Goal: Transaction & Acquisition: Purchase product/service

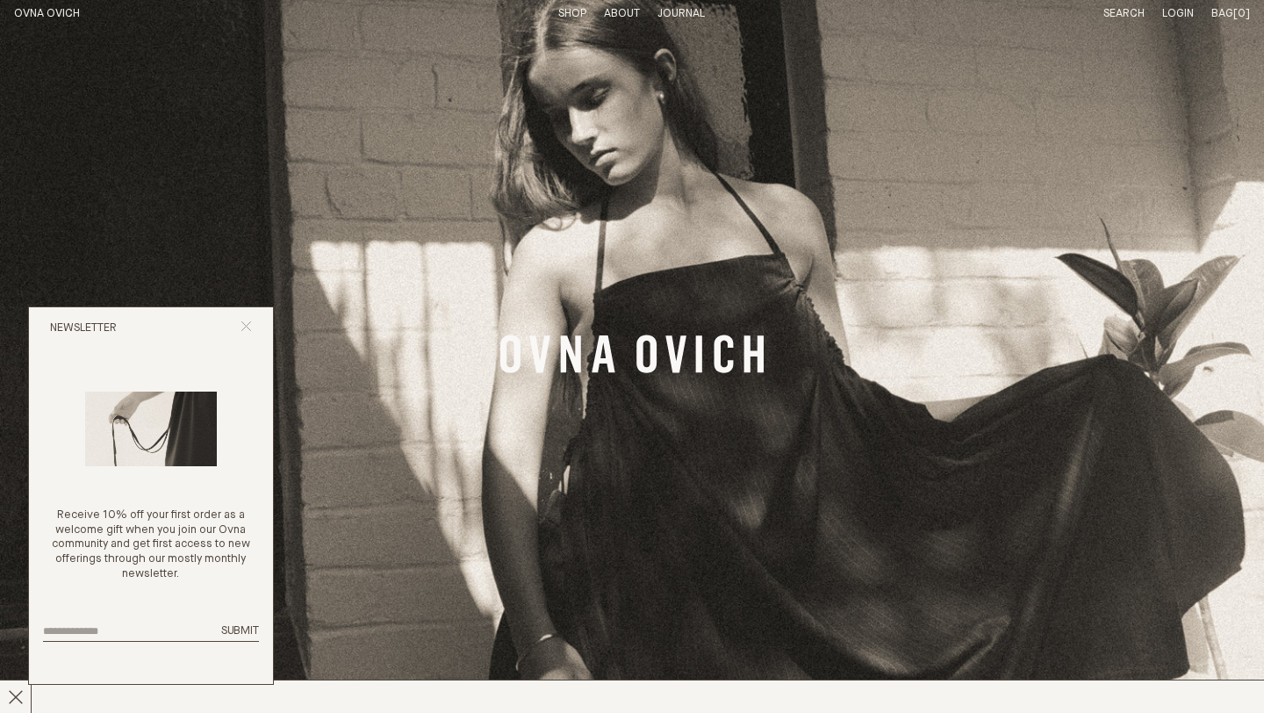
click at [243, 324] on line "Close popup" at bounding box center [246, 326] width 10 height 10
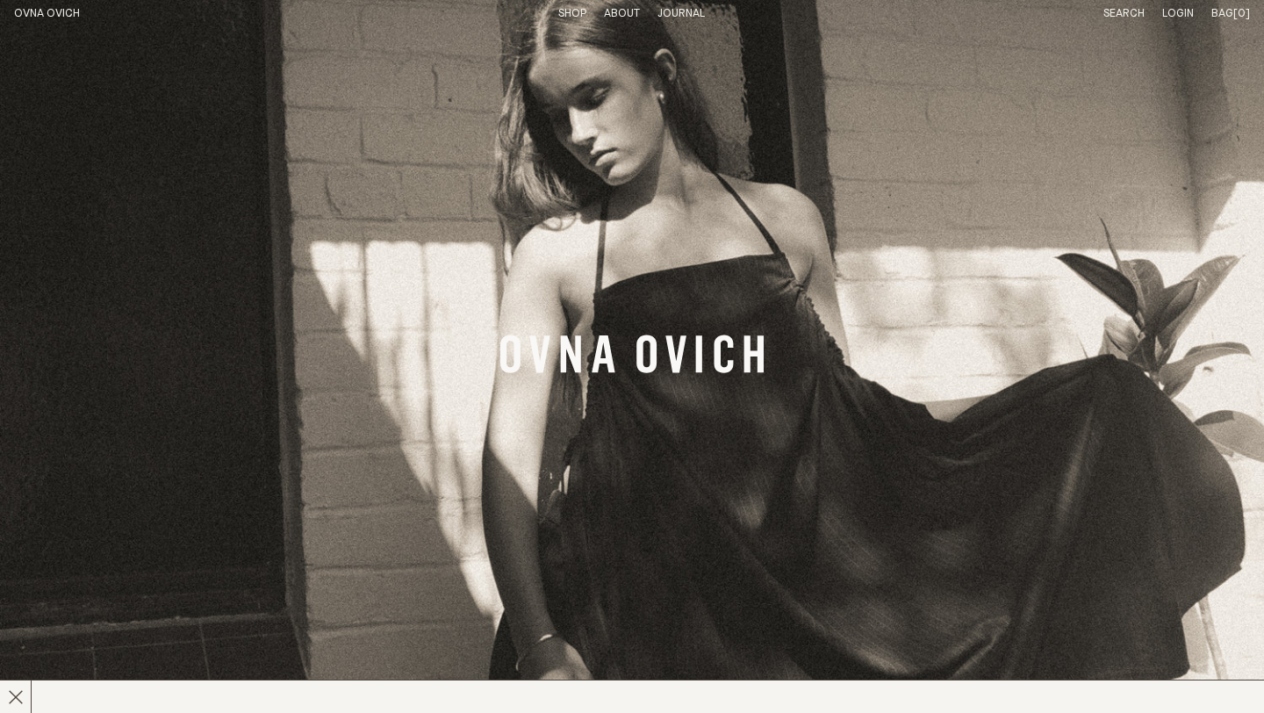
click at [562, 12] on link "Shop" at bounding box center [572, 13] width 28 height 11
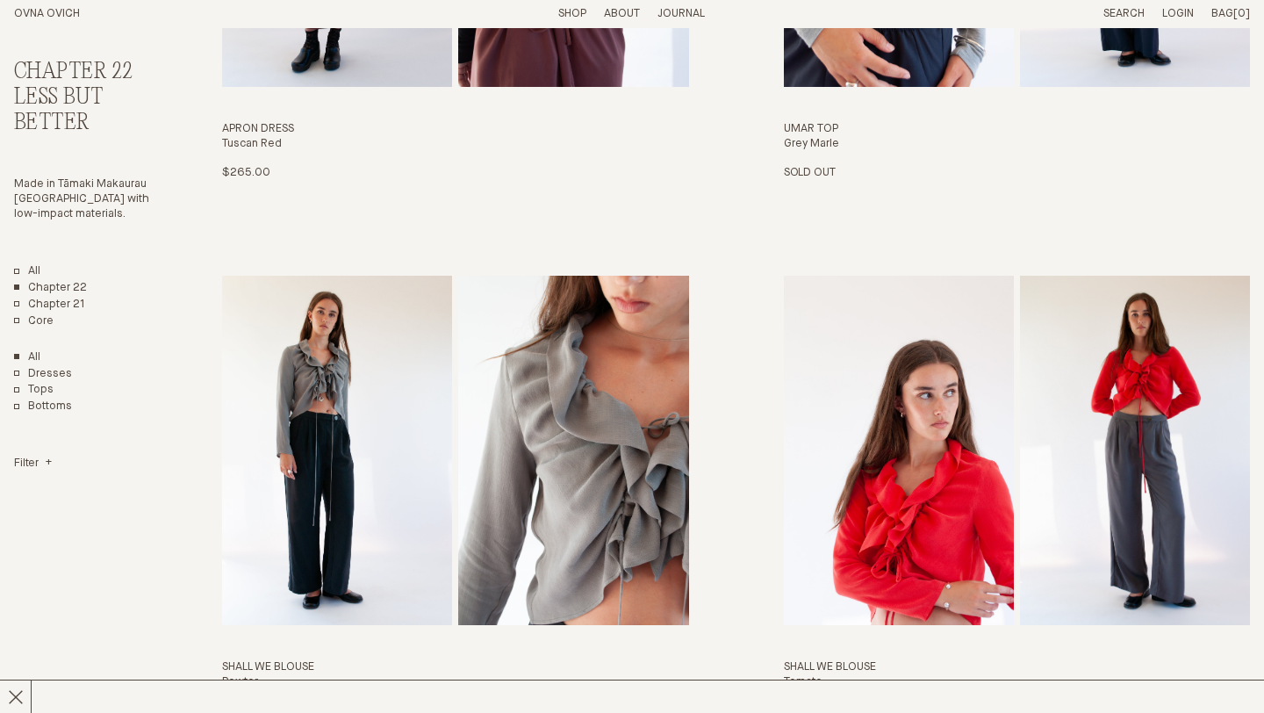
scroll to position [1801, 0]
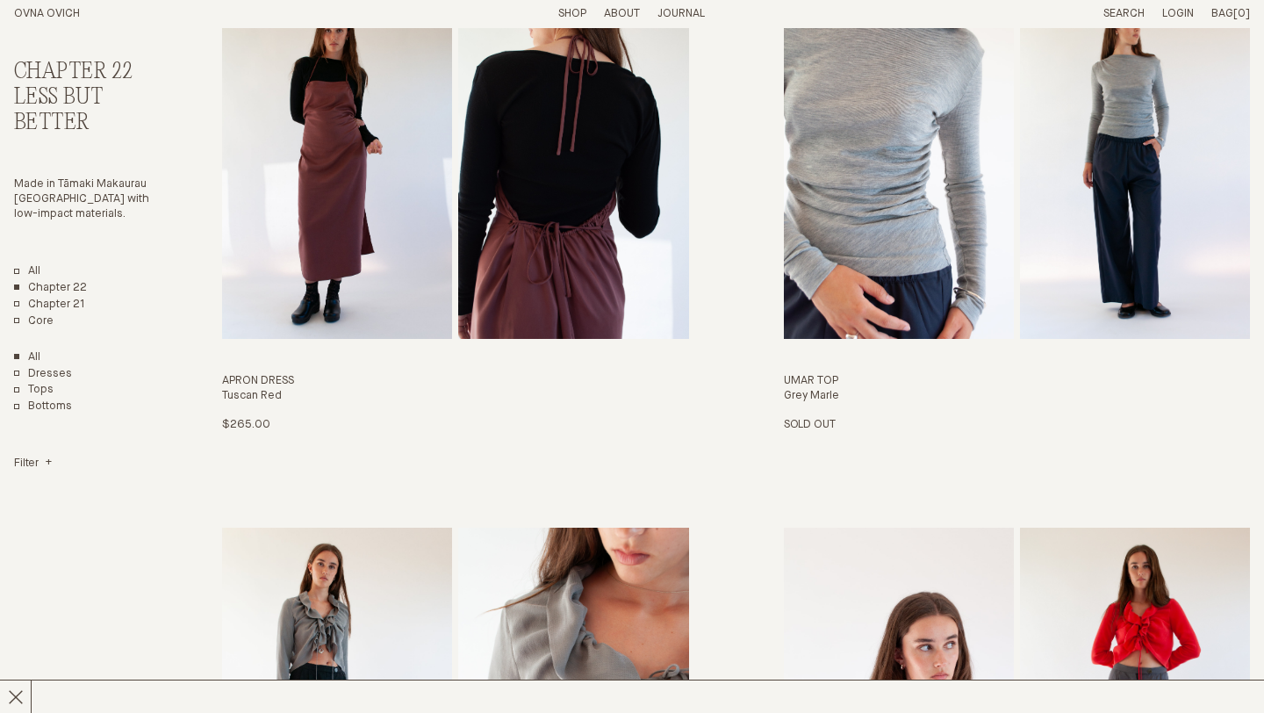
click at [568, 16] on link "Shop" at bounding box center [572, 13] width 28 height 11
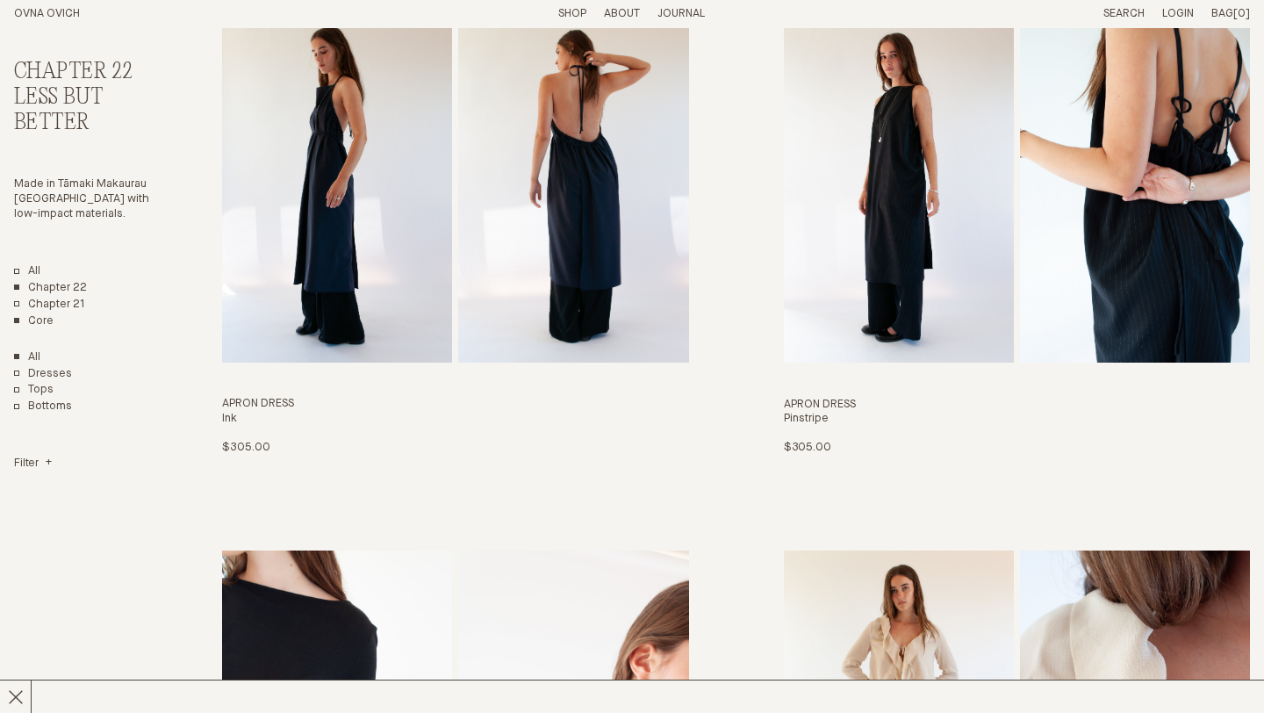
scroll to position [167, 0]
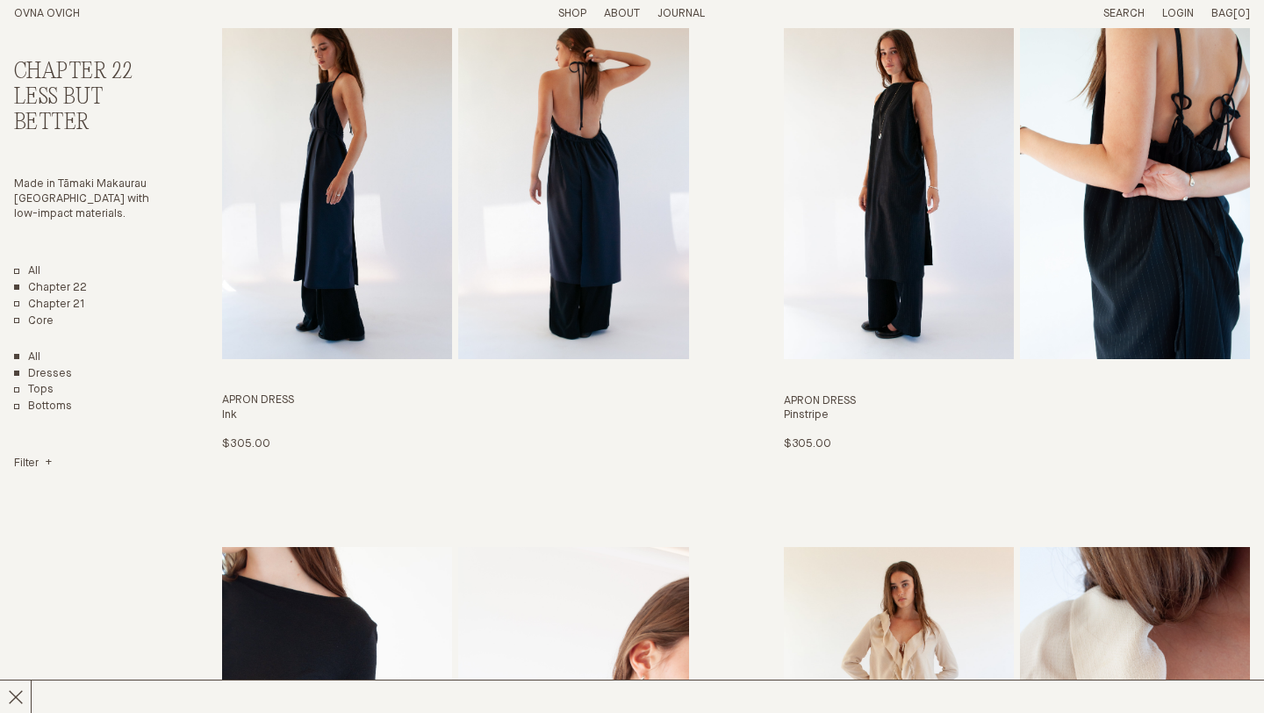
click at [51, 373] on link "Dresses" at bounding box center [43, 374] width 58 height 15
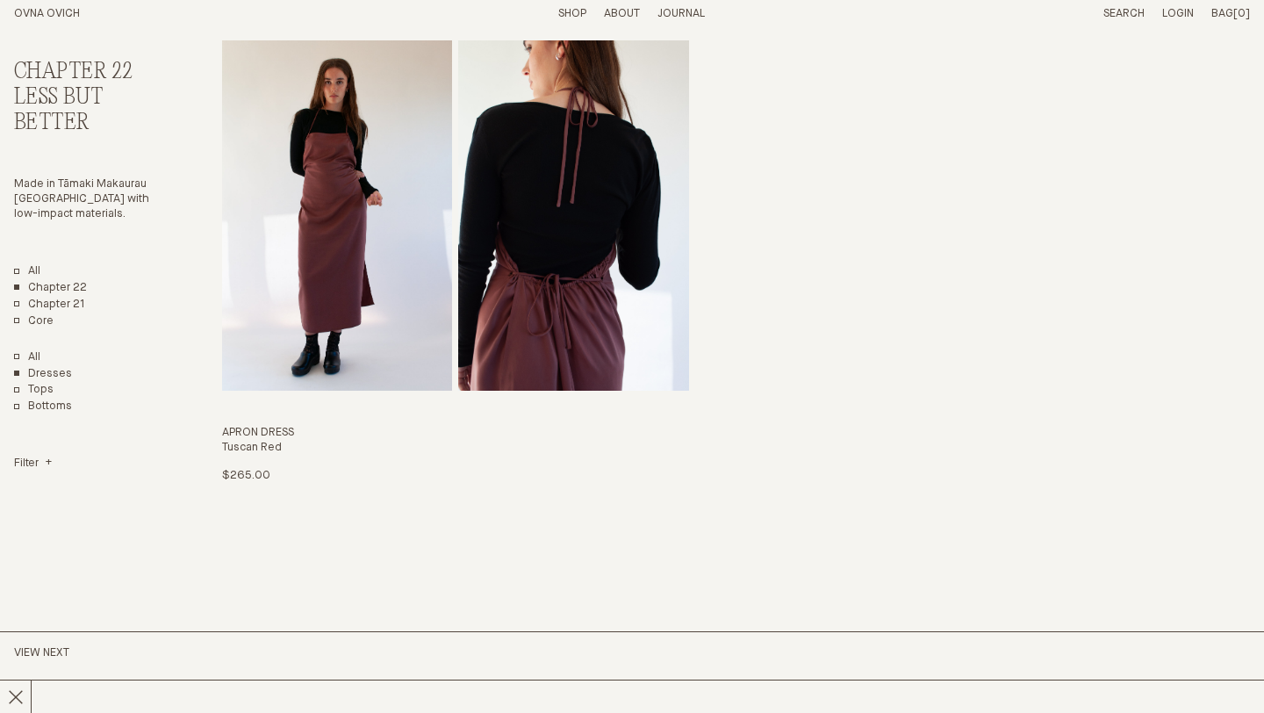
scroll to position [665, 0]
